Goal: Navigation & Orientation: Find specific page/section

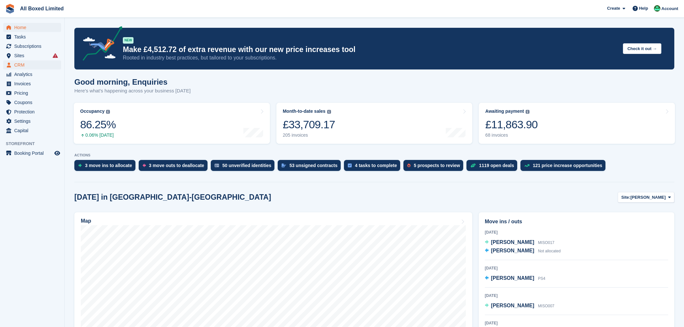
scroll to position [144, 0]
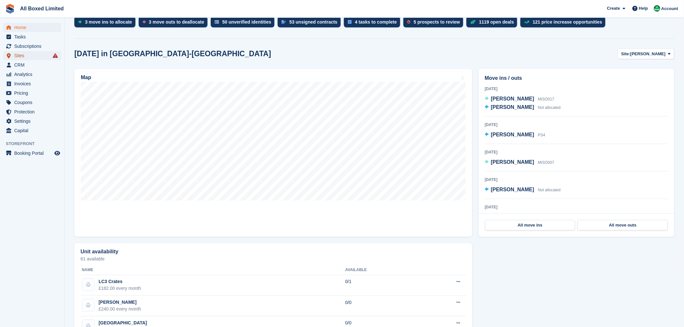
click at [32, 60] on span "Sites" at bounding box center [33, 55] width 39 height 9
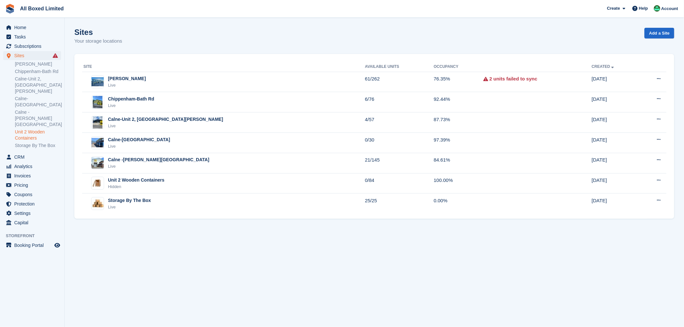
click at [40, 129] on link "Unit 2 Wooden Containers" at bounding box center [38, 135] width 46 height 12
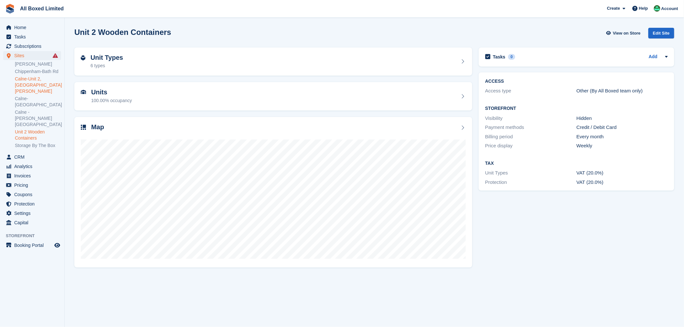
click at [37, 80] on link "Calne-Unit 2, [GEOGRAPHIC_DATA][PERSON_NAME]" at bounding box center [38, 85] width 46 height 18
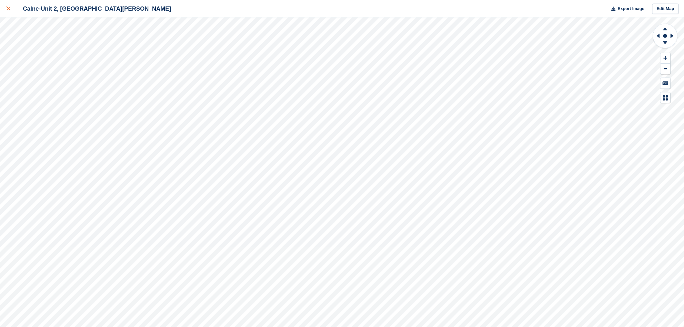
click at [8, 10] on icon at bounding box center [8, 8] width 4 height 4
